Goal: Transaction & Acquisition: Book appointment/travel/reservation

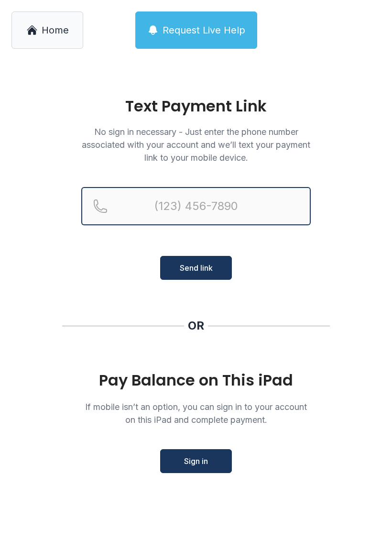
click at [208, 217] on input "Reservation phone number" at bounding box center [195, 206] width 229 height 38
type input "[PHONE_NUMBER]"
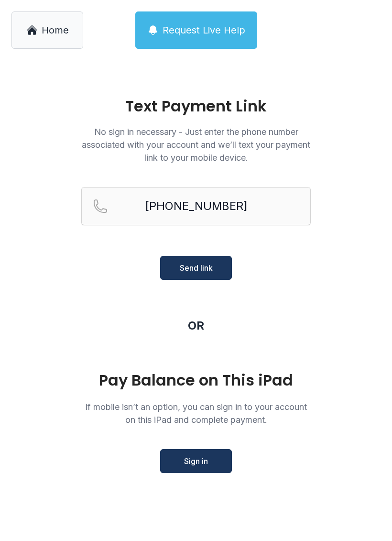
click at [217, 267] on button "Send link" at bounding box center [196, 268] width 72 height 24
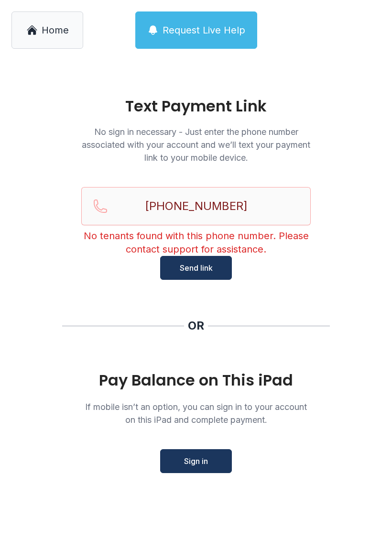
click at [211, 270] on span "Send link" at bounding box center [196, 267] width 33 height 11
click at [64, 41] on link "Home" at bounding box center [47, 29] width 72 height 37
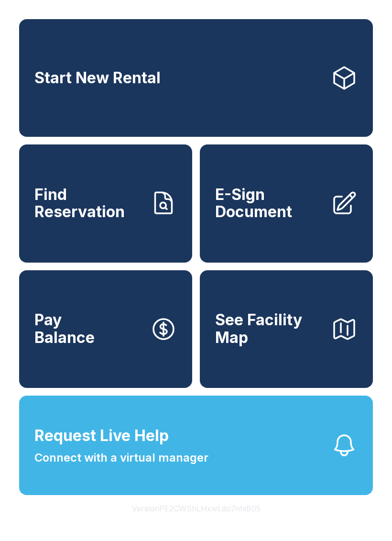
click at [142, 375] on link "Pay Balance" at bounding box center [105, 329] width 173 height 118
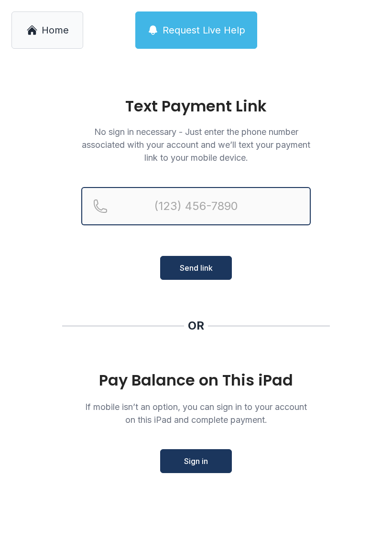
click at [214, 208] on input "Reservation phone number" at bounding box center [195, 206] width 229 height 38
type input "[PHONE_NUMBER]"
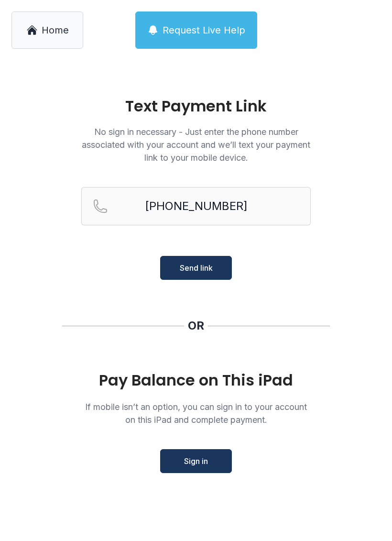
click at [208, 261] on button "Send link" at bounding box center [196, 268] width 72 height 24
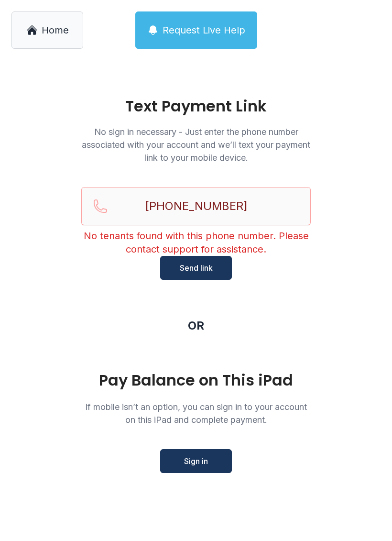
click at [199, 277] on button "Send link" at bounding box center [196, 268] width 72 height 24
click at [220, 443] on div "Pay Balance on This iPad If mobile isn’t an option, you can sign in to your acc…" at bounding box center [195, 421] width 229 height 101
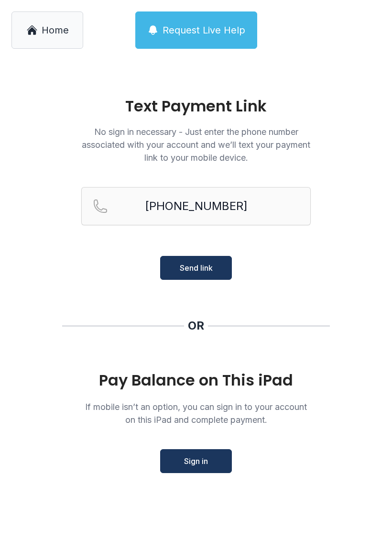
click at [202, 459] on span "Sign in" at bounding box center [196, 460] width 24 height 11
click at [54, 30] on span "Home" at bounding box center [55, 29] width 27 height 13
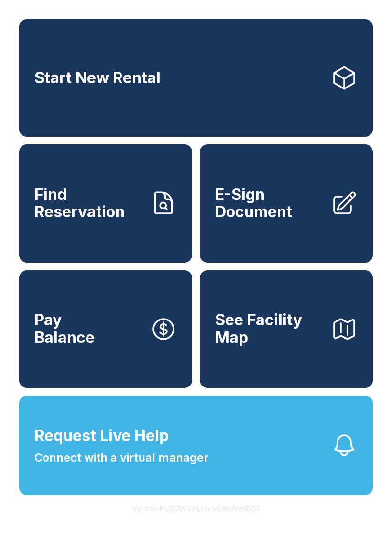
click at [194, 110] on link "Start New Rental" at bounding box center [196, 78] width 354 height 118
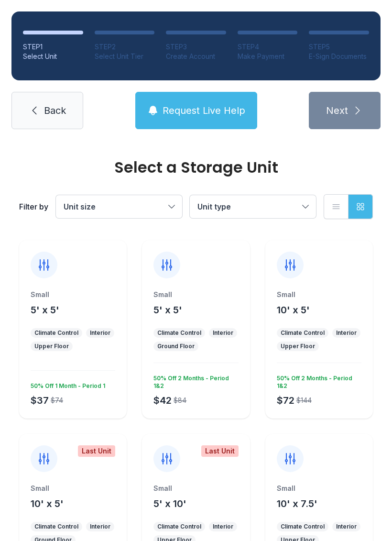
click at [313, 335] on div "Climate Control" at bounding box center [303, 333] width 44 height 8
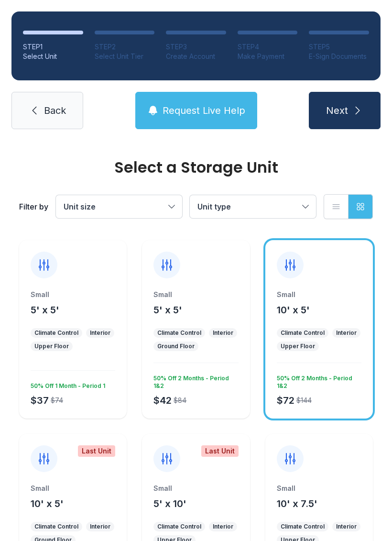
click at [344, 368] on div "Small 10' x 5' Climate Control Interior Upper Floor $72 $144 50% Off 2 Months -…" at bounding box center [319, 354] width 108 height 129
click at [335, 361] on div "Small 10' x 5' Climate Control Interior Upper Floor $72 $144 50% Off 2 Months -…" at bounding box center [319, 354] width 108 height 129
click at [344, 312] on div "Small 10' x 5'" at bounding box center [319, 303] width 85 height 27
click at [341, 280] on div "Small 10' x 5' Climate Control Interior Upper Floor $72 $144 50% Off 2 Months -…" at bounding box center [319, 329] width 108 height 178
click at [168, 211] on button "Unit size" at bounding box center [119, 206] width 126 height 23
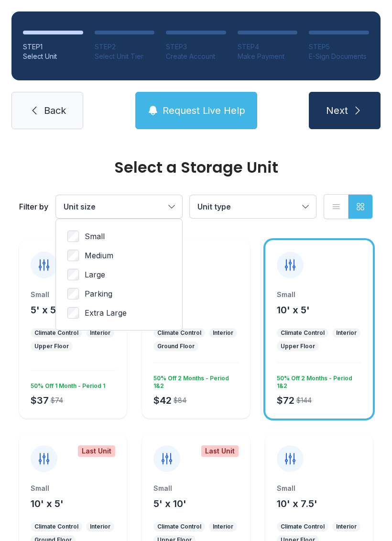
click at [99, 241] on span "Small" at bounding box center [95, 235] width 20 height 11
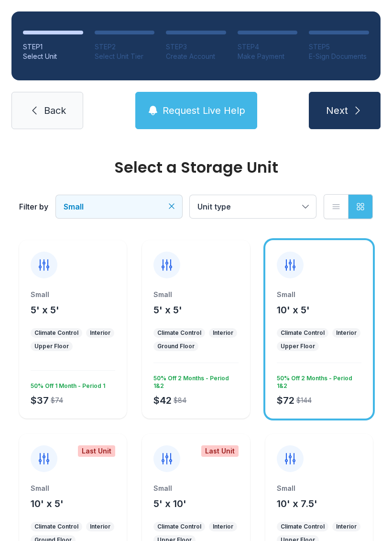
click at [302, 211] on button "Unit type" at bounding box center [253, 206] width 126 height 23
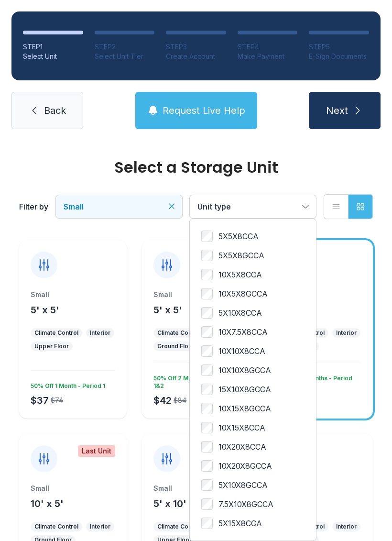
click at [244, 272] on span "10X5X8CCA" at bounding box center [239, 274] width 43 height 11
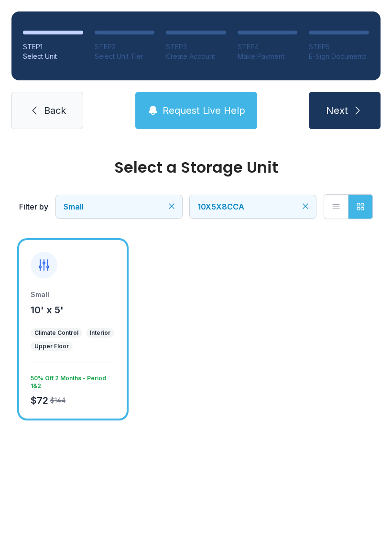
click at [371, 200] on button "Grid view" at bounding box center [360, 206] width 25 height 25
click at [361, 209] on icon "button" at bounding box center [360, 206] width 7 height 7
click at [340, 211] on button "List view" at bounding box center [336, 206] width 25 height 25
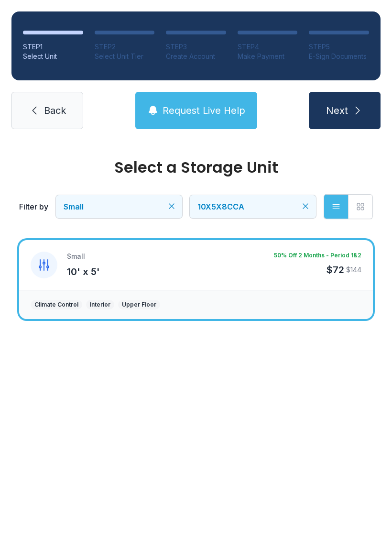
click at [95, 304] on div "Interior" at bounding box center [100, 305] width 21 height 8
click at [348, 385] on main "Select a Storage Unit Filter by Small 10X5X8CCA List view Grid view Small 10' x…" at bounding box center [196, 341] width 392 height 400
click at [342, 108] on span "Next" at bounding box center [337, 110] width 22 height 13
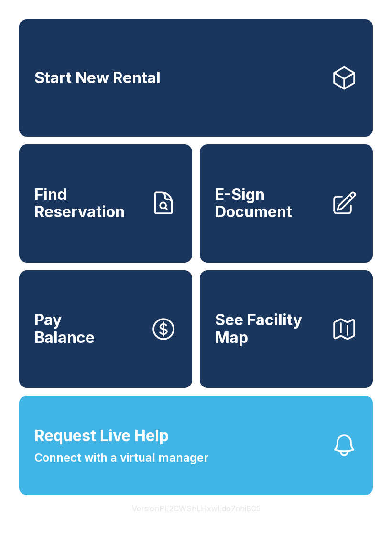
click at [76, 388] on link "Pay Balance" at bounding box center [105, 329] width 173 height 118
